Goal: Task Accomplishment & Management: Complete application form

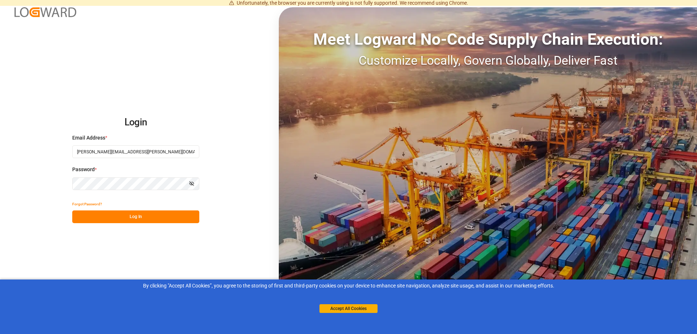
click at [161, 216] on button "Log In" at bounding box center [135, 216] width 127 height 13
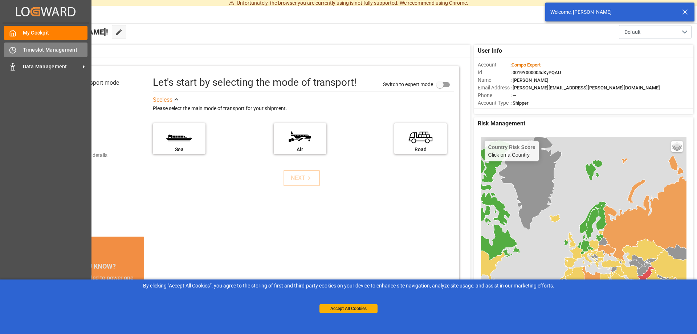
click at [17, 51] on div "Timeslot Management Timeslot Management" at bounding box center [46, 49] width 84 height 14
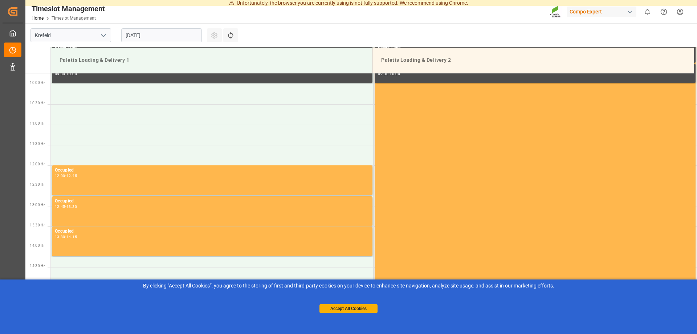
scroll to position [418, 0]
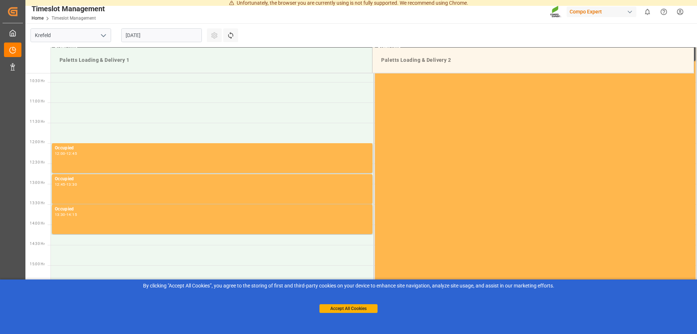
click at [179, 34] on input "[DATE]" at bounding box center [161, 35] width 81 height 14
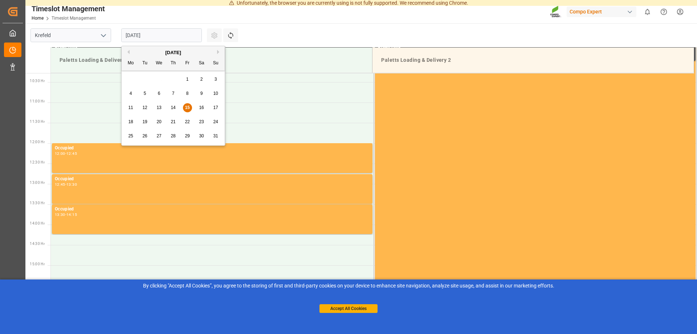
click at [130, 125] on div "18" at bounding box center [130, 122] width 9 height 9
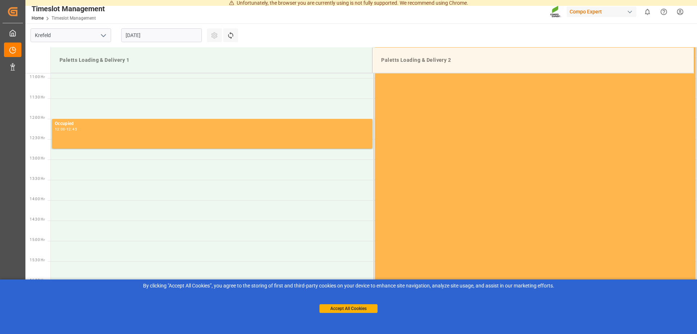
scroll to position [443, 0]
click at [118, 170] on td at bounding box center [212, 169] width 323 height 20
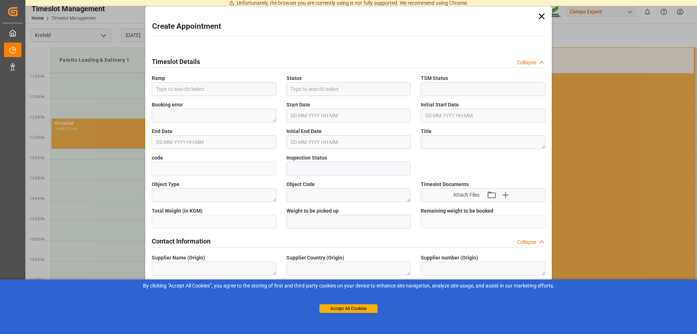
type input "Paletts Loading & Delivery 1"
type input "Booked"
type input "Open"
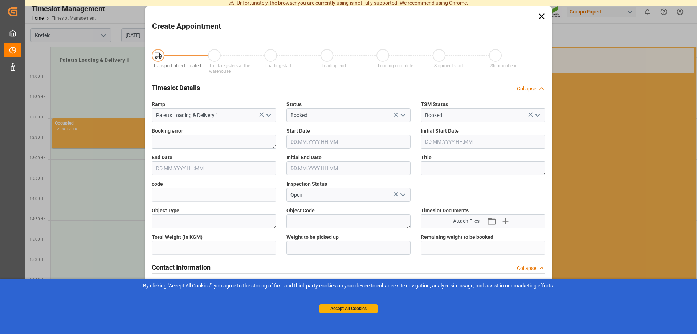
type input "[DATE] 13:00"
type input "[DATE] 13:30"
click at [539, 19] on icon at bounding box center [542, 16] width 6 height 6
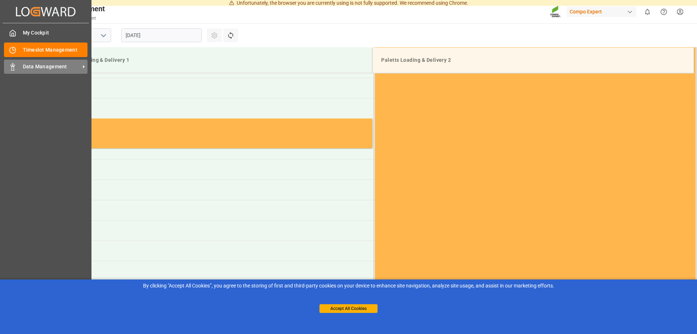
click at [28, 61] on div "Data Management Data Management" at bounding box center [46, 67] width 84 height 14
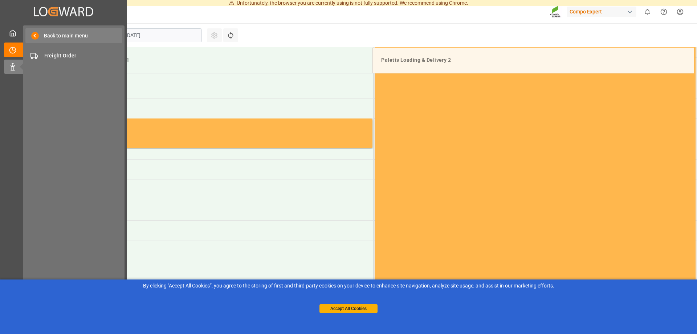
click at [56, 34] on span "Back to main menu" at bounding box center [63, 36] width 49 height 8
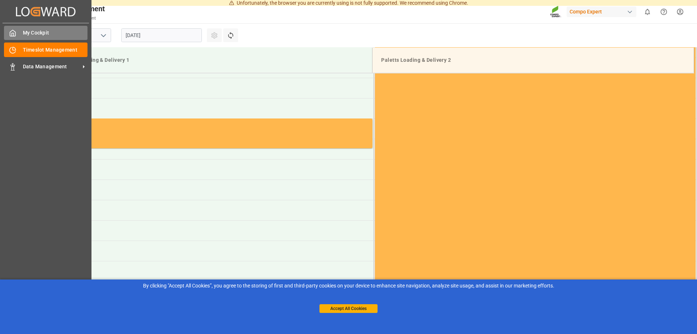
click at [20, 30] on div "My Cockpit My Cockpit" at bounding box center [46, 33] width 84 height 14
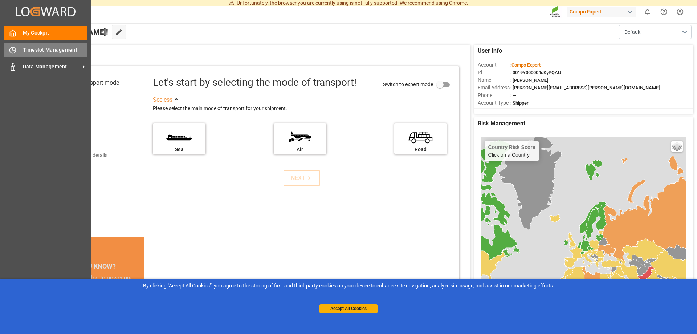
click at [39, 53] on span "Timeslot Management" at bounding box center [55, 50] width 65 height 8
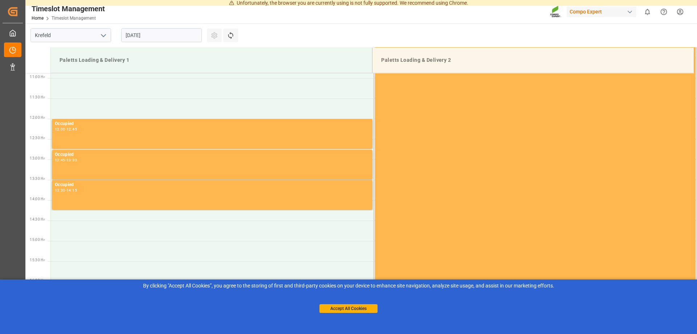
scroll to position [443, 0]
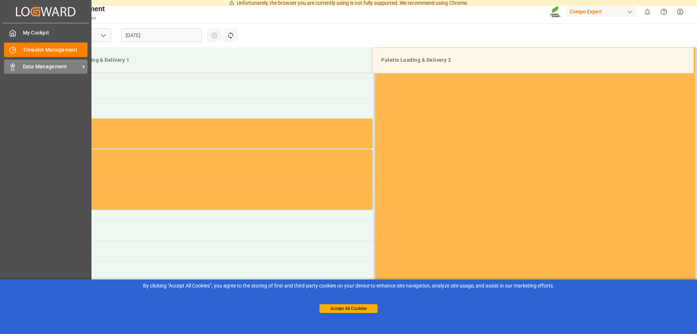
click at [36, 65] on span "Data Management" at bounding box center [51, 67] width 57 height 8
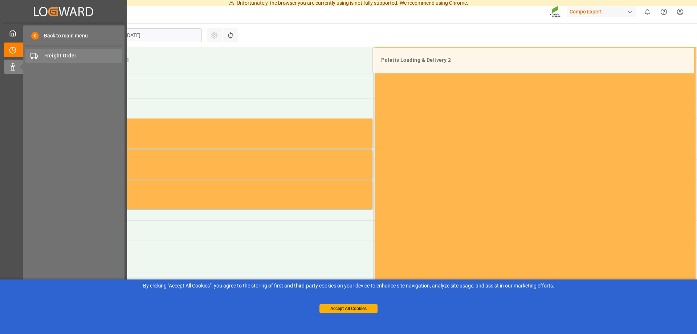
click at [65, 50] on div "Freight Order Freight Order" at bounding box center [73, 56] width 97 height 14
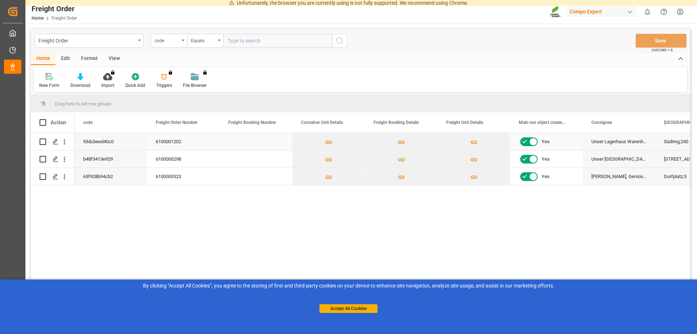
click at [42, 141] on input "Press Space to toggle row selection (unchecked)" at bounding box center [43, 141] width 7 height 7
checkbox input "true"
click at [72, 61] on div "Edit" at bounding box center [66, 59] width 20 height 12
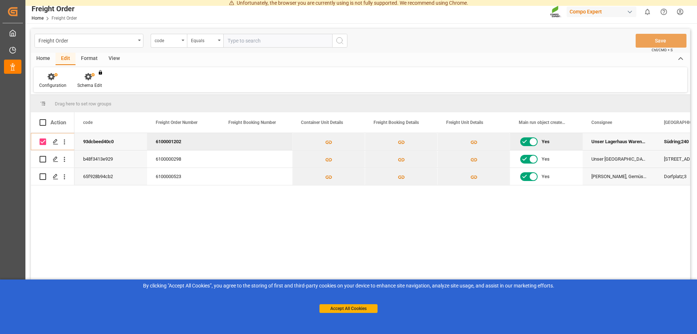
click at [52, 60] on div "Home" at bounding box center [43, 59] width 25 height 12
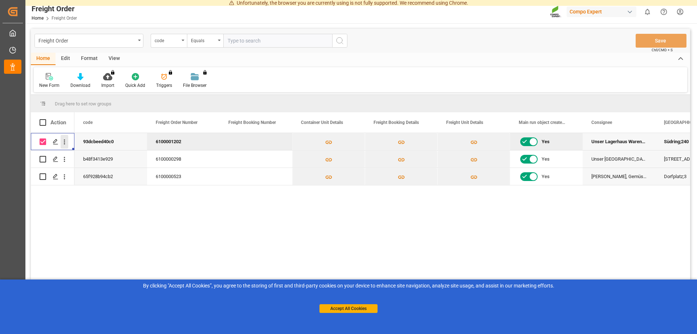
click at [66, 143] on icon "open menu" at bounding box center [65, 142] width 8 height 8
click at [52, 141] on div "Press SPACE to deselect this row." at bounding box center [55, 141] width 11 height 13
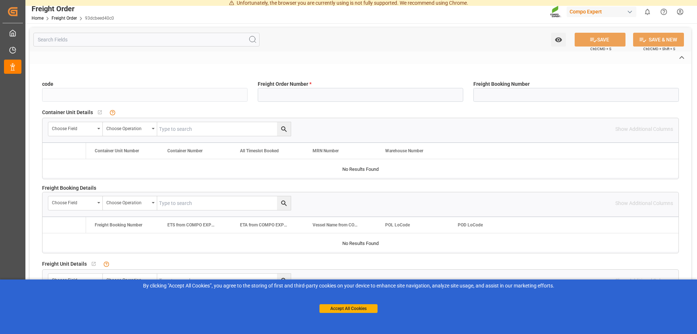
type input "93dcbeed40c0"
type input "6100001202"
type input "No"
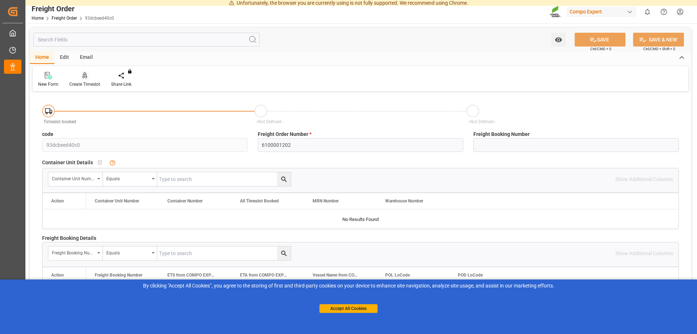
click at [87, 78] on icon at bounding box center [84, 75] width 5 height 7
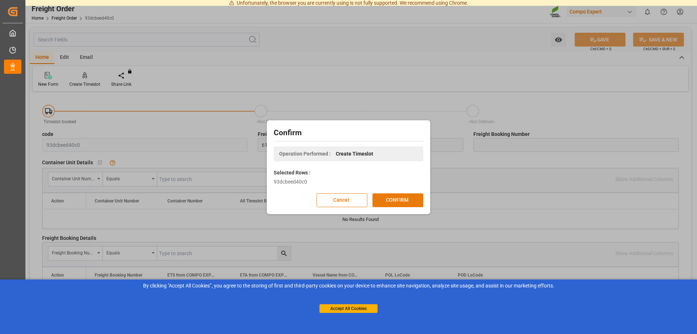
click at [411, 200] on button "CONFIRM" at bounding box center [398, 200] width 51 height 14
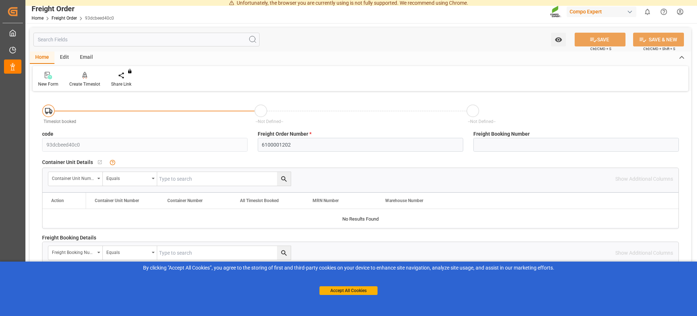
click at [69, 55] on div "Edit" at bounding box center [64, 58] width 20 height 12
click at [41, 56] on div "Home" at bounding box center [42, 58] width 25 height 12
click at [52, 82] on div "New Form" at bounding box center [48, 84] width 20 height 7
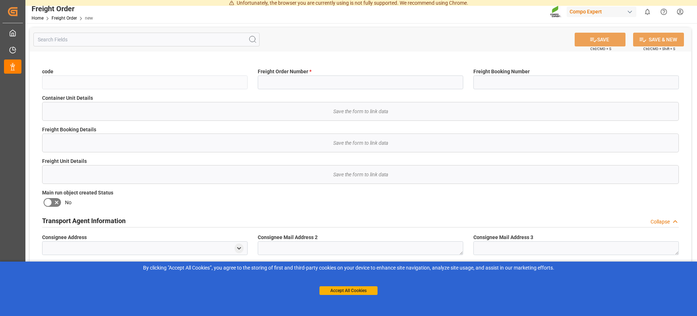
type input "No"
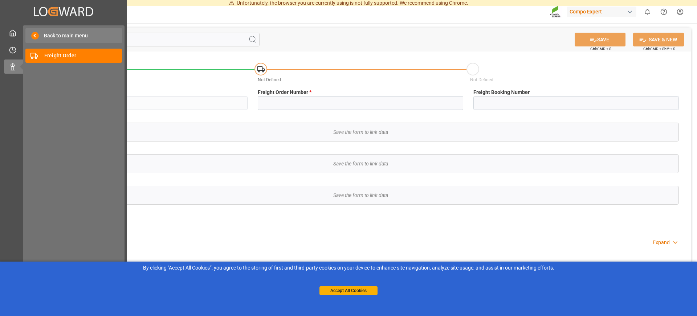
click at [64, 35] on span "Back to main menu" at bounding box center [63, 36] width 49 height 8
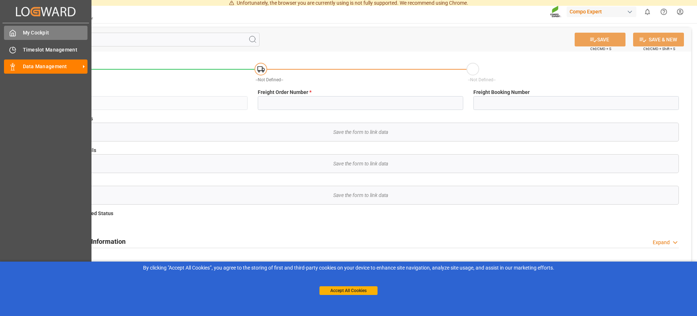
click at [23, 37] on div "My Cockpit My Cockpit" at bounding box center [46, 33] width 84 height 14
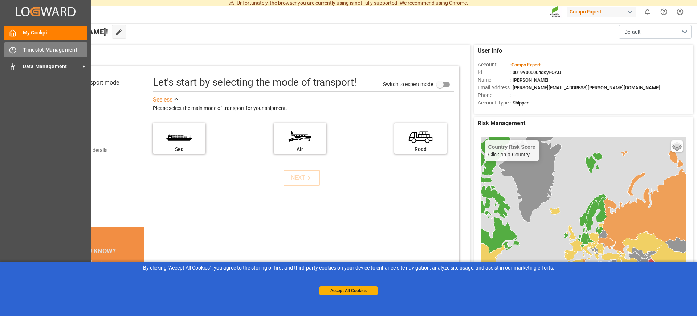
click at [27, 49] on span "Timeslot Management" at bounding box center [55, 50] width 65 height 8
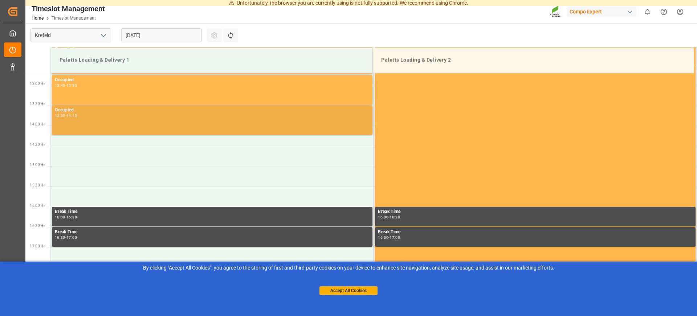
scroll to position [554, 0]
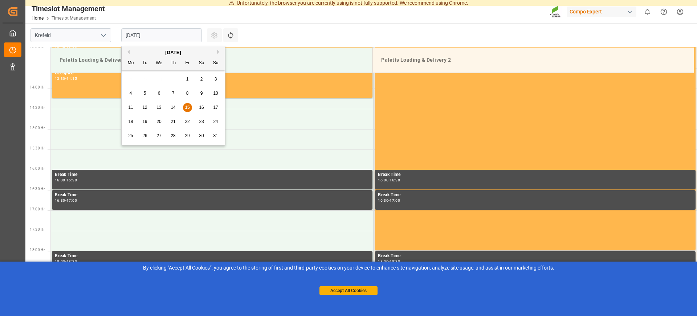
click at [164, 34] on input "[DATE]" at bounding box center [161, 35] width 81 height 14
click at [132, 120] on span "18" at bounding box center [130, 121] width 5 height 5
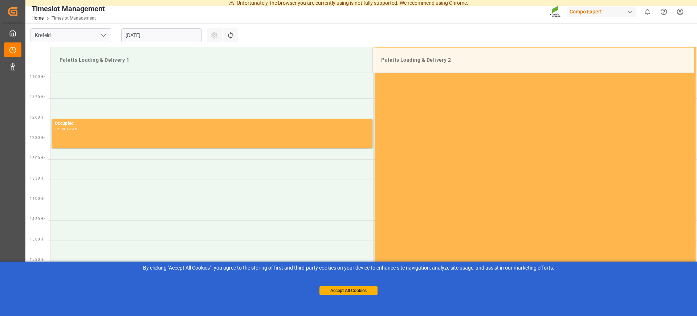
scroll to position [443, 0]
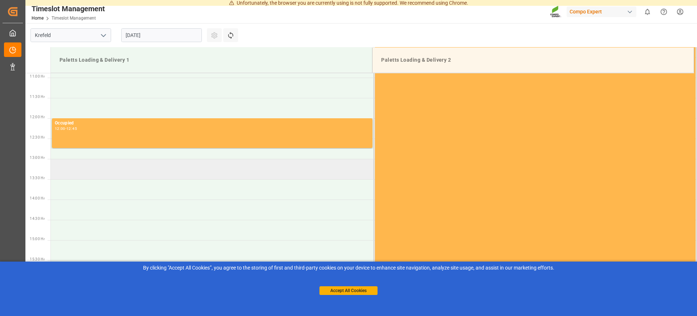
click at [108, 161] on td at bounding box center [212, 169] width 323 height 20
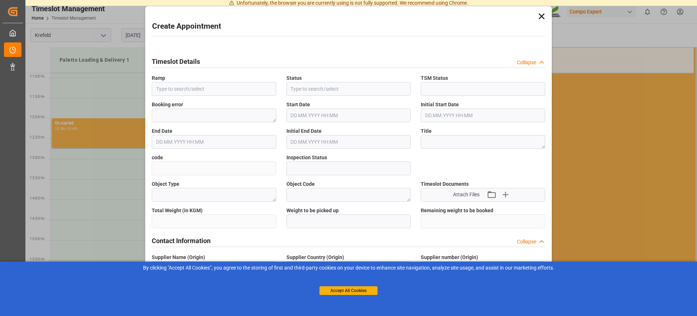
type input "Paletts Loading & Delivery 1"
type input "Booked"
type input "Open"
type input "[DATE] 13:00"
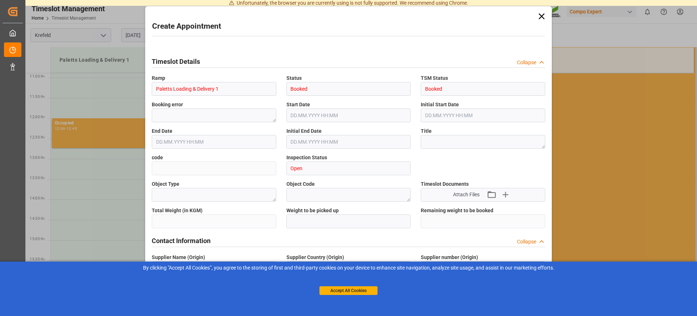
type input "[DATE] 13:30"
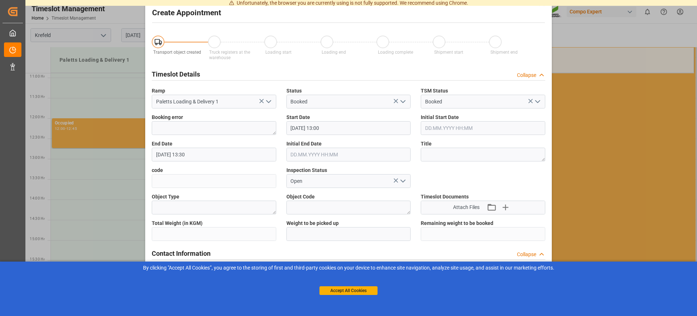
scroll to position [0, 0]
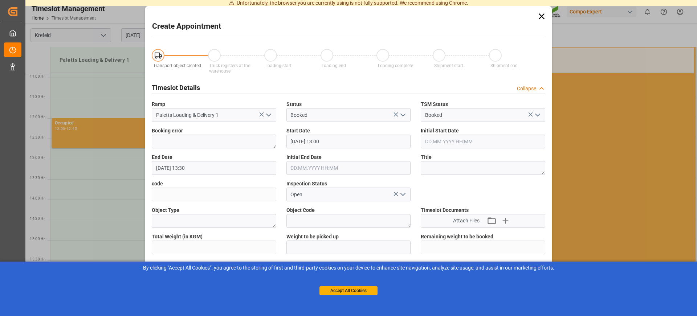
click at [544, 16] on icon at bounding box center [542, 16] width 10 height 10
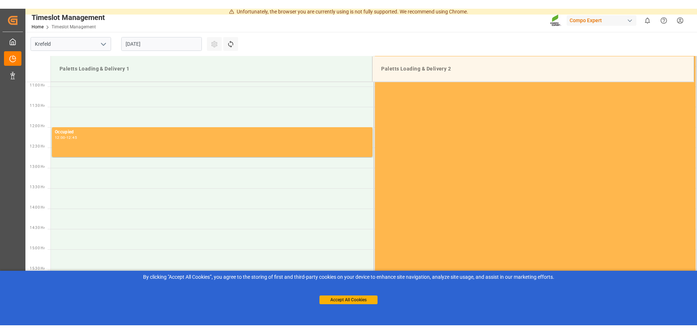
scroll to position [443, 0]
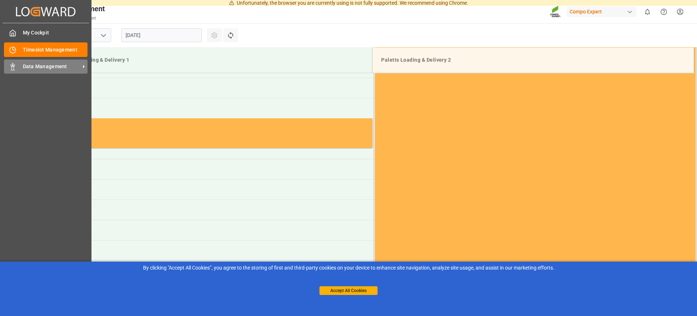
click at [27, 69] on span "Data Management" at bounding box center [51, 67] width 57 height 8
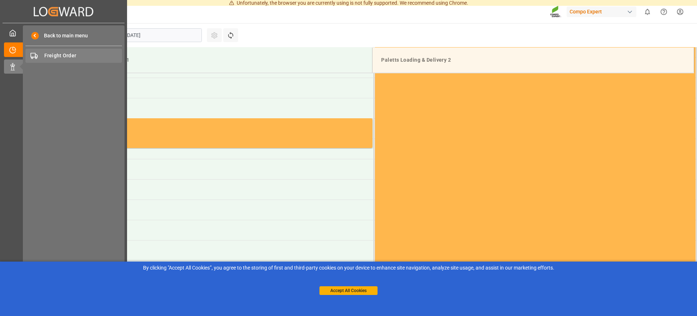
click at [70, 58] on span "Freight Order" at bounding box center [83, 56] width 78 height 8
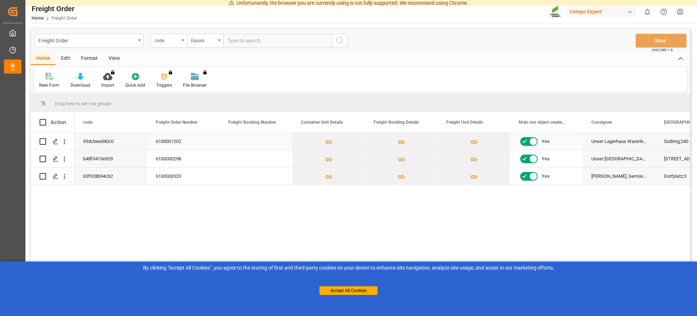
click at [41, 143] on input "Press Space to toggle row selection (unchecked)" at bounding box center [43, 141] width 7 height 7
checkbox input "true"
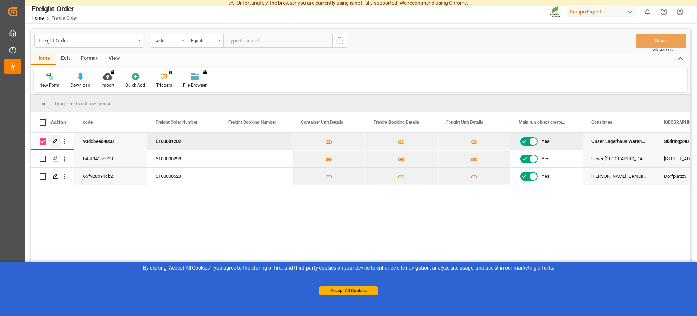
click at [56, 143] on icon "Press SPACE to deselect this row." at bounding box center [56, 142] width 6 height 6
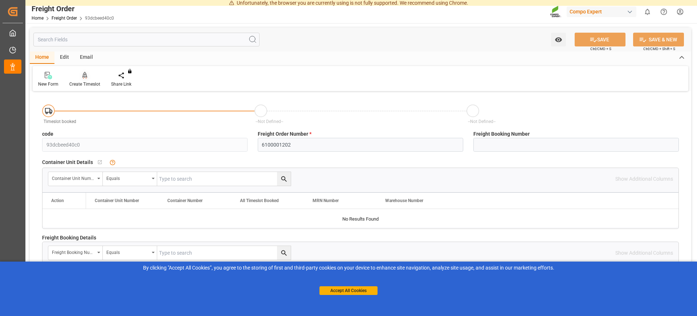
click at [90, 74] on div at bounding box center [84, 76] width 31 height 8
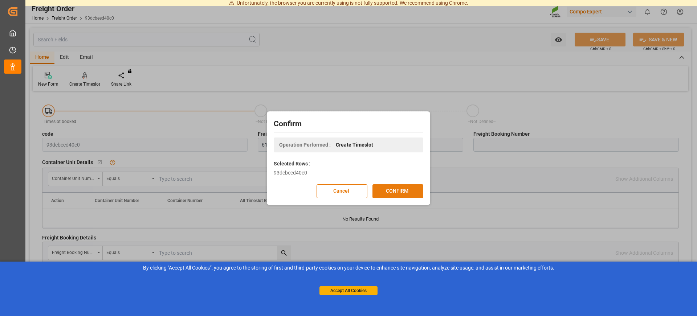
click at [408, 192] on button "CONFIRM" at bounding box center [398, 191] width 51 height 14
click at [351, 286] on div "Accept All Cookies" at bounding box center [349, 283] width 58 height 23
click at [350, 290] on button "Accept All Cookies" at bounding box center [349, 291] width 58 height 9
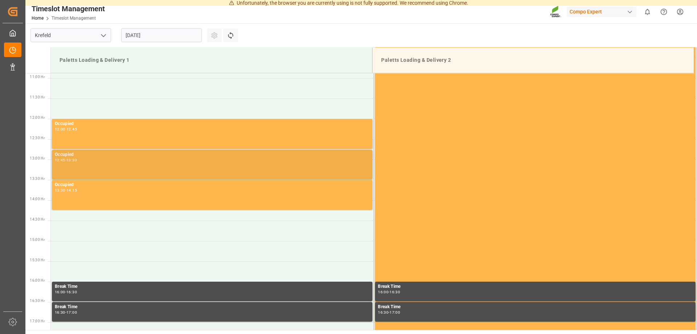
scroll to position [443, 0]
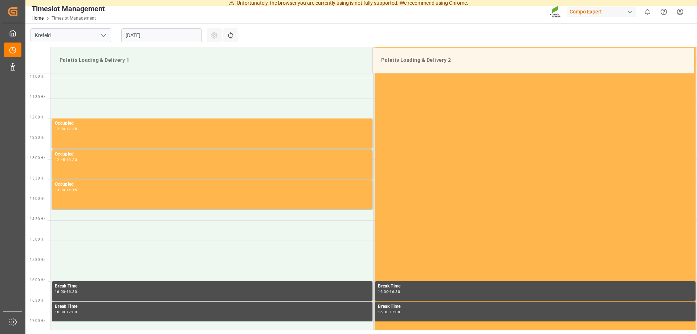
click at [141, 31] on input "[DATE]" at bounding box center [161, 35] width 81 height 14
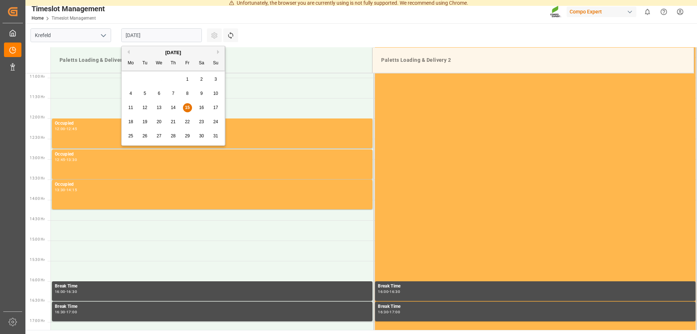
click at [132, 123] on span "18" at bounding box center [130, 121] width 5 height 5
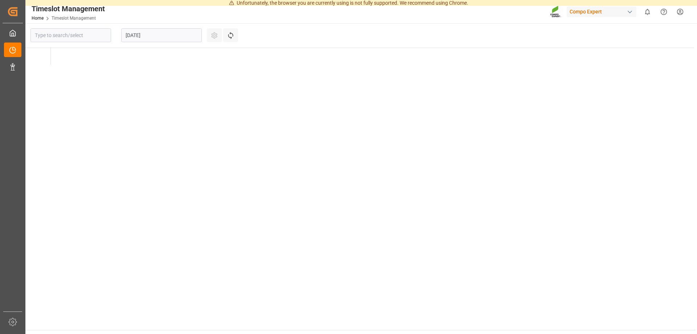
type input "Krefeld"
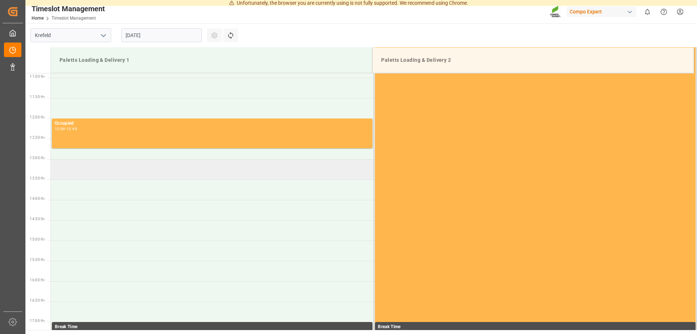
click at [100, 170] on td at bounding box center [212, 169] width 323 height 20
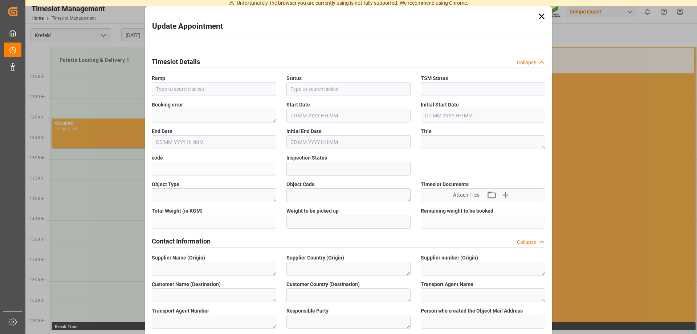
type input "Paletts Loading & Delivery 1"
type input "Transport object created"
type input "Booked"
type input "[DATE] 13:00"
type input "[DATE] 13:30"
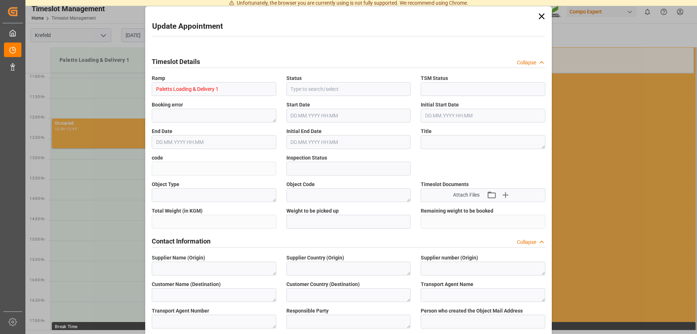
type input "3bc828c216ce"
type input "Open"
type textarea "Main-Run"
type input "24288"
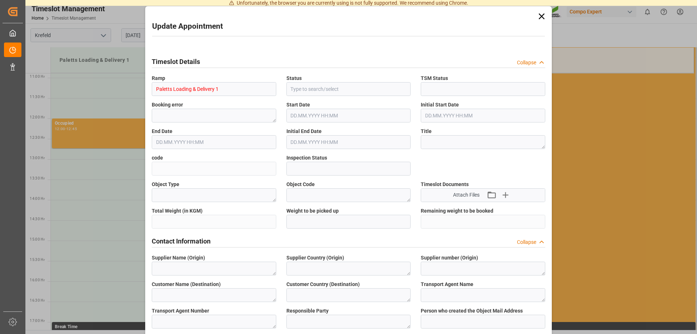
type textarea "SP_EWM"
type textarea "Unser Lagerhaus Warenhandels-"
type textarea "AT"
type textarea "STROHBECKE Internationale Spedition, GmbH & Co. KG"
type textarea "6604509"
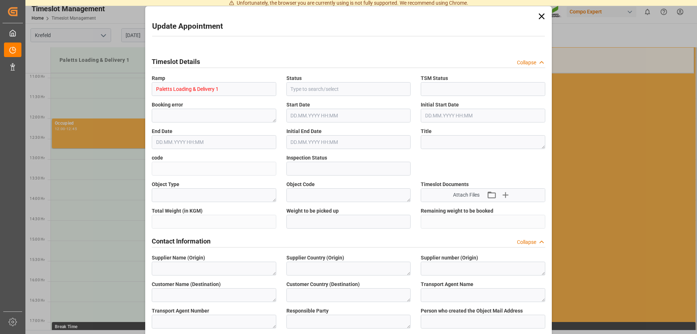
type textarea "Logistics Service Provider"
type input "Thorsten.Meier@compo-expert.com"
type textarea "6100001202"
type textarea "2000000657;"
type textarea "4100002194;"
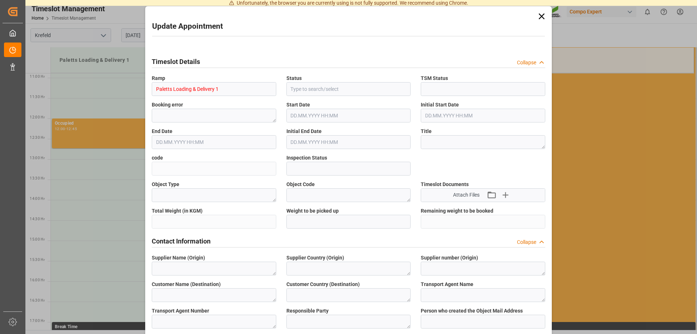
type textarea "NTC CLASSIC 12-8-16 25kg (x40) DE,EN,PL;"
type textarea "4315702004;"
type input "0"
type input "14.08.2025 16:57"
type textarea "Z100"
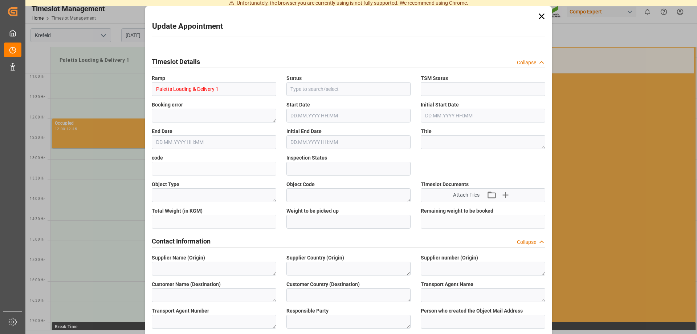
type textarea "3200"
type input "6100001202"
type input "15.08.2025 10:02"
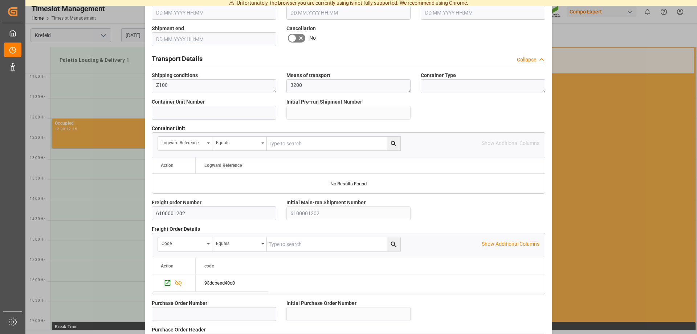
scroll to position [626, 0]
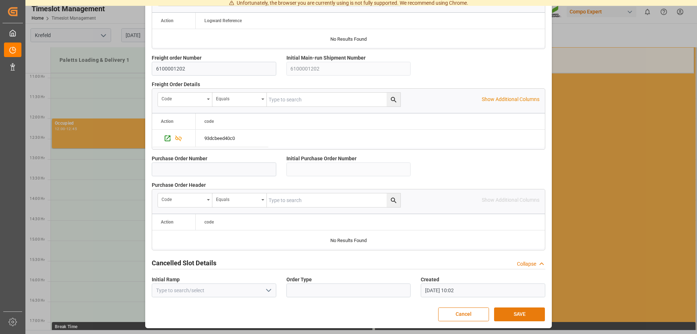
click at [524, 312] on button "SAVE" at bounding box center [519, 314] width 51 height 14
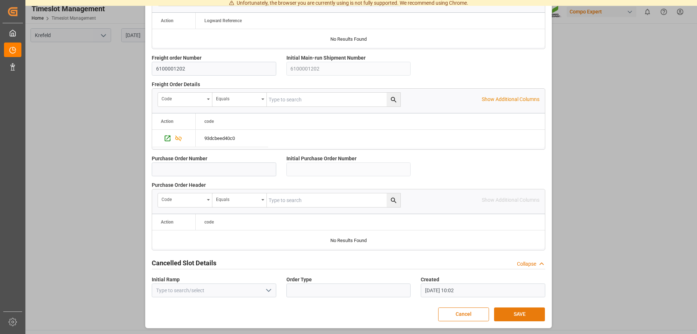
click at [524, 317] on button "SAVE" at bounding box center [519, 314] width 51 height 14
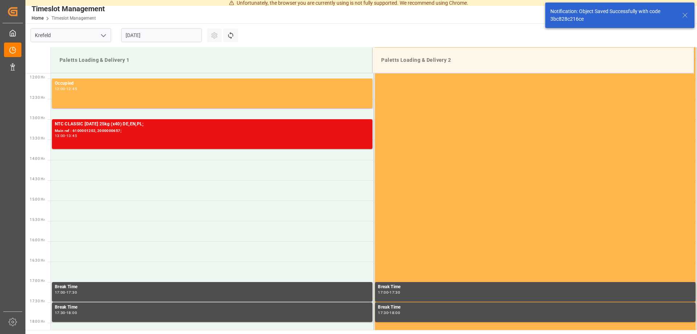
click at [685, 13] on icon at bounding box center [685, 15] width 9 height 9
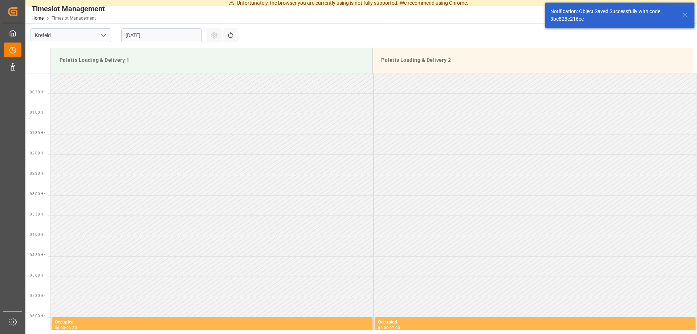
click at [686, 12] on icon at bounding box center [685, 15] width 9 height 9
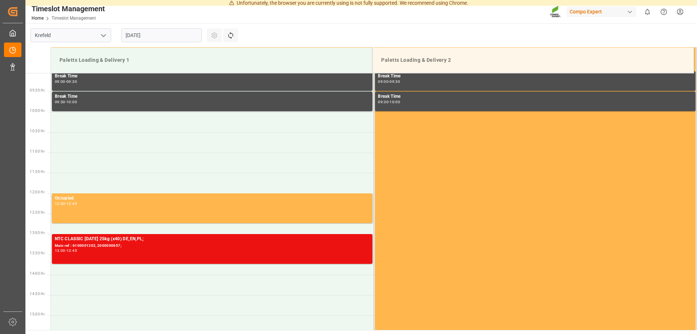
scroll to position [407, 0]
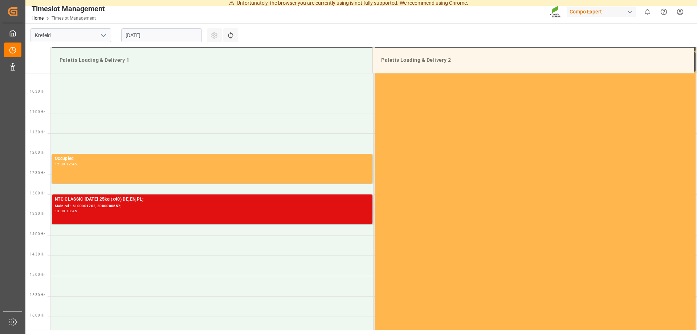
click at [109, 210] on div "13:00 - 13:45" at bounding box center [212, 211] width 315 height 4
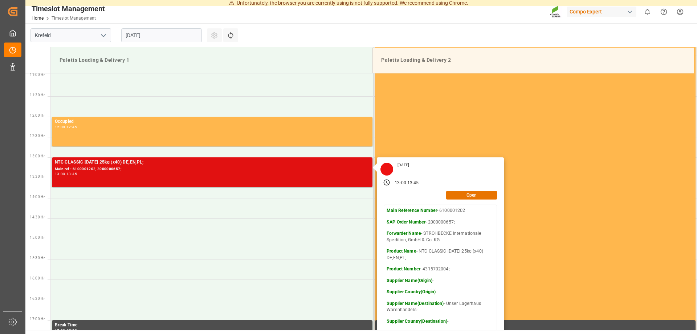
scroll to position [482, 0]
